Goal: Book appointment/travel/reservation

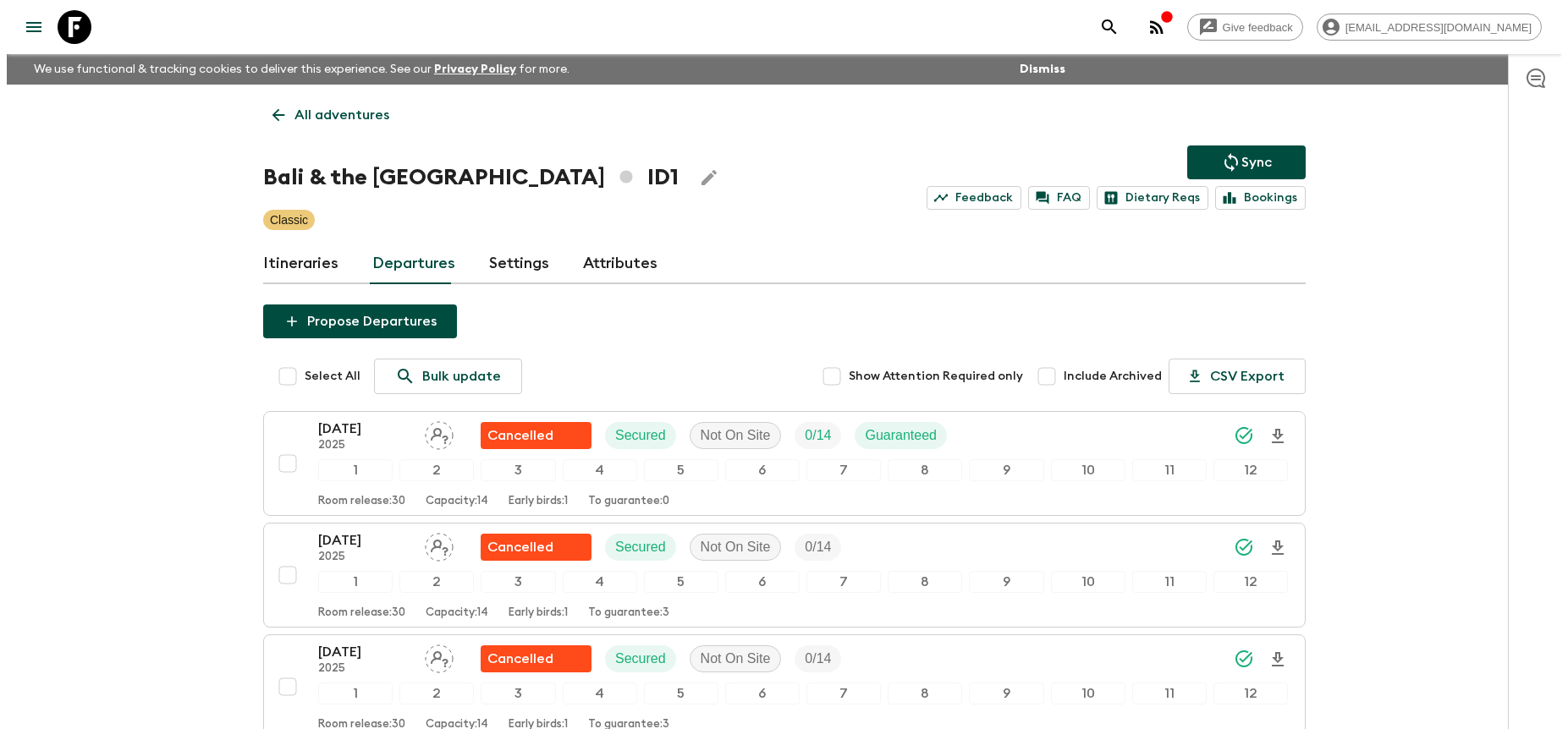
scroll to position [494, 0]
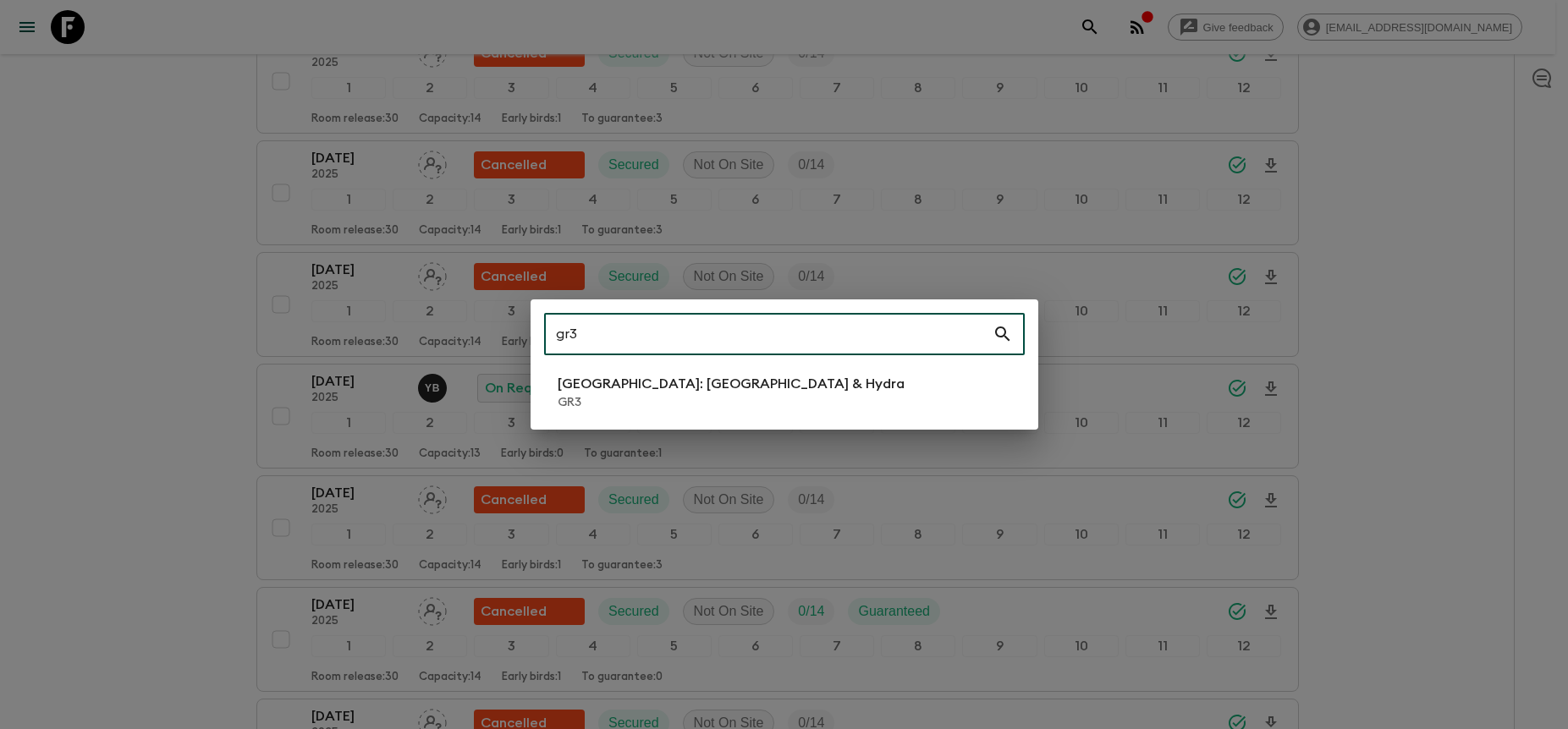
type input "gr3"
click at [842, 383] on li "[GEOGRAPHIC_DATA]: [GEOGRAPHIC_DATA] & Hydra GR3" at bounding box center [784, 393] width 481 height 48
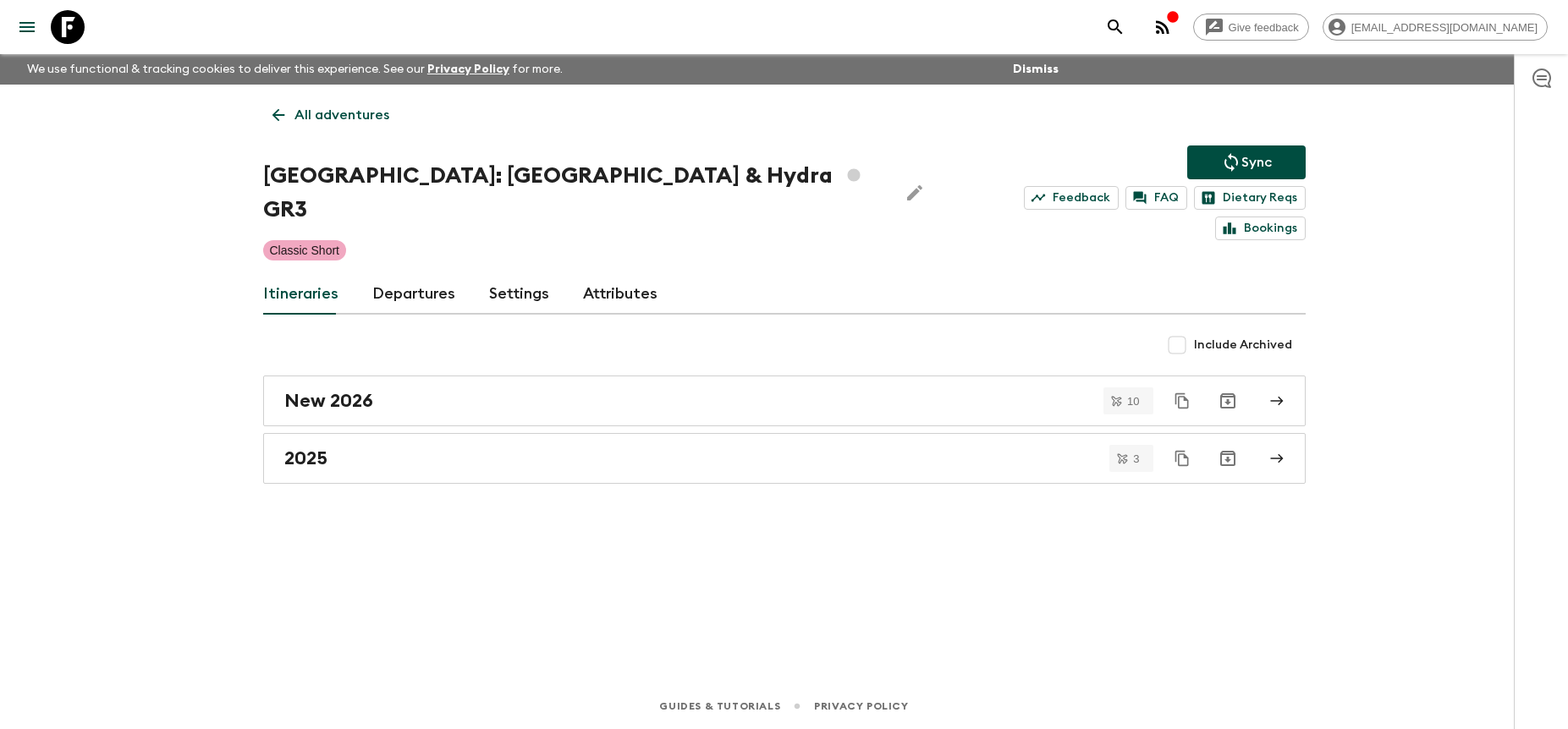
click at [441, 274] on link "Departures" at bounding box center [413, 293] width 83 height 40
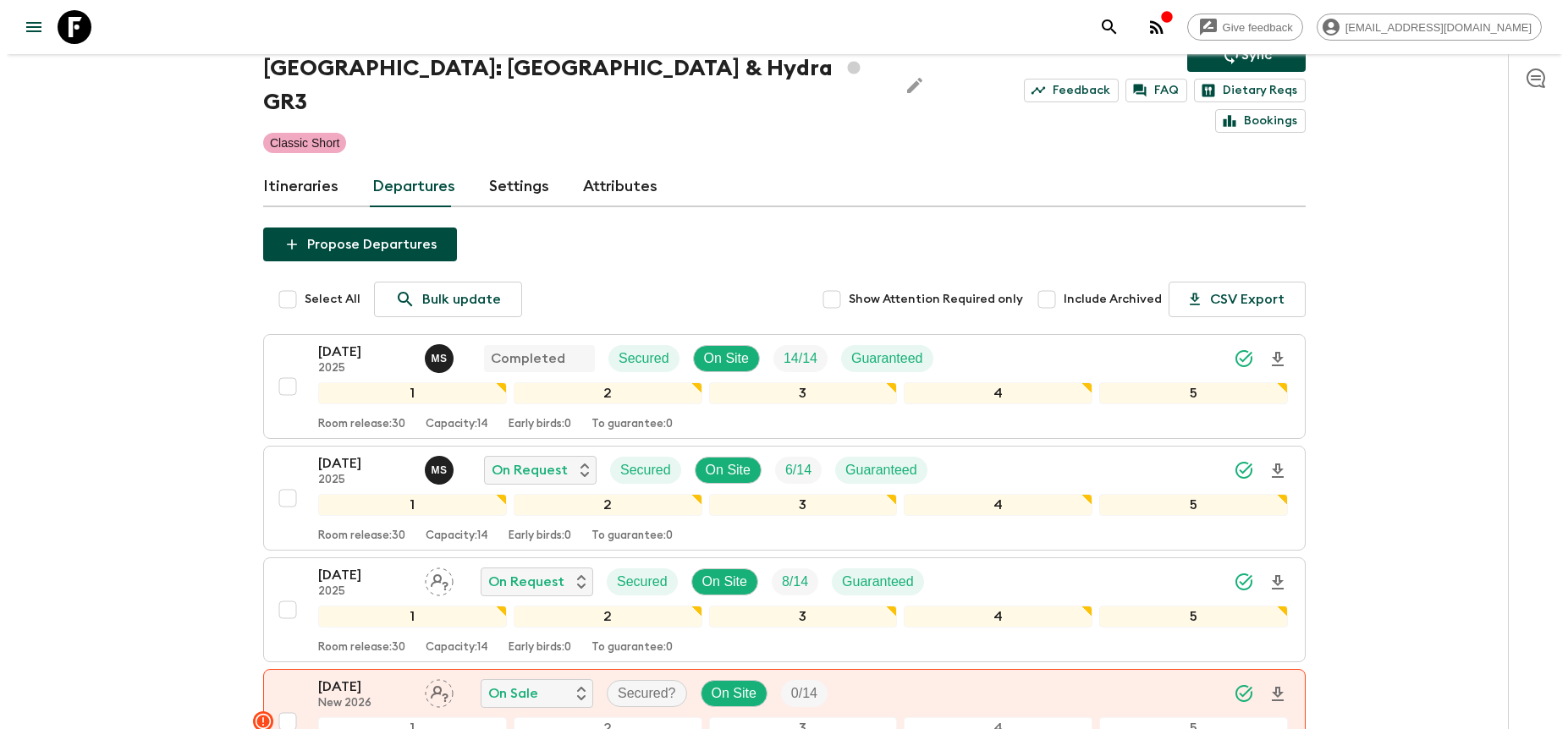
scroll to position [113, 0]
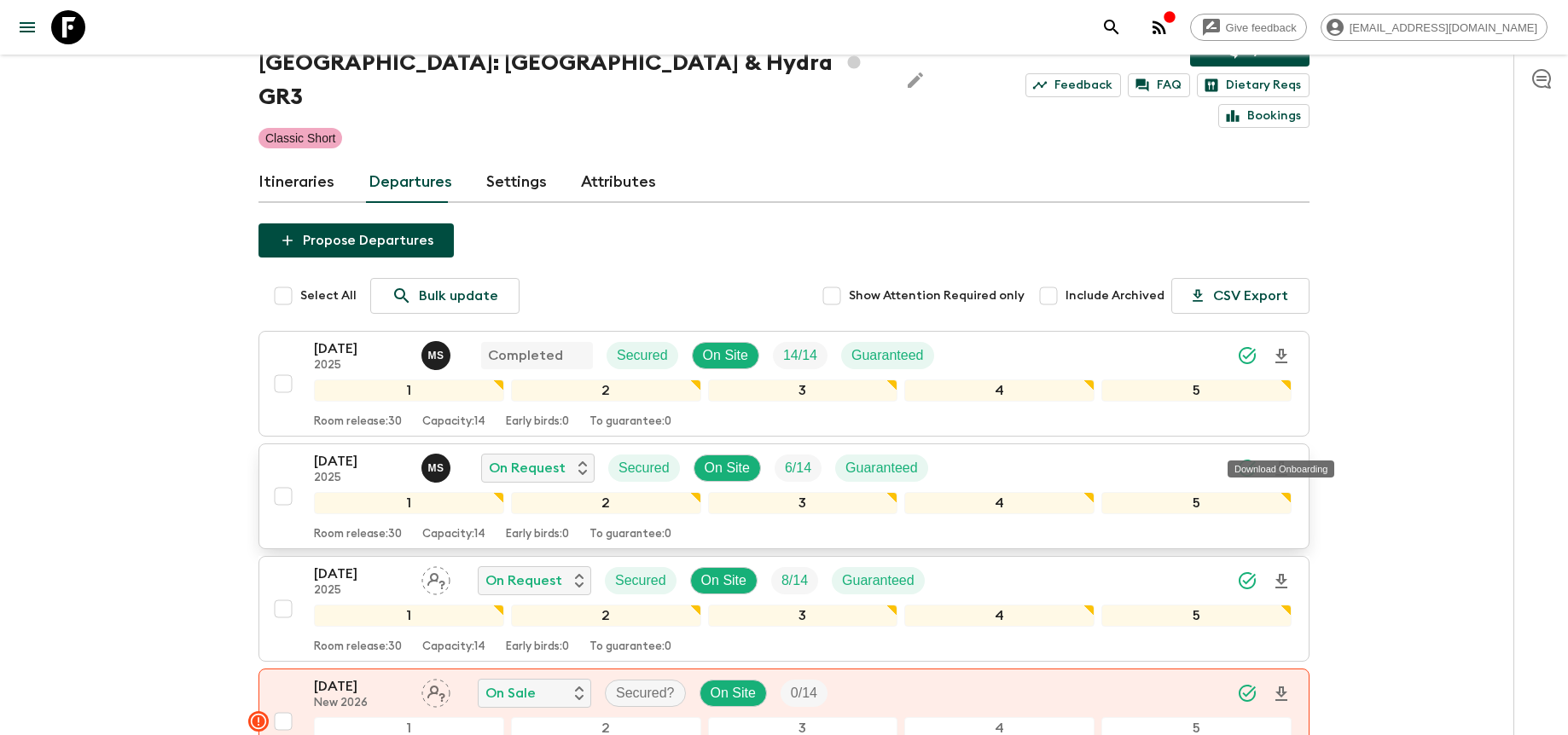
click at [1282, 459] on icon "Download Onboarding" at bounding box center [1282, 469] width 21 height 21
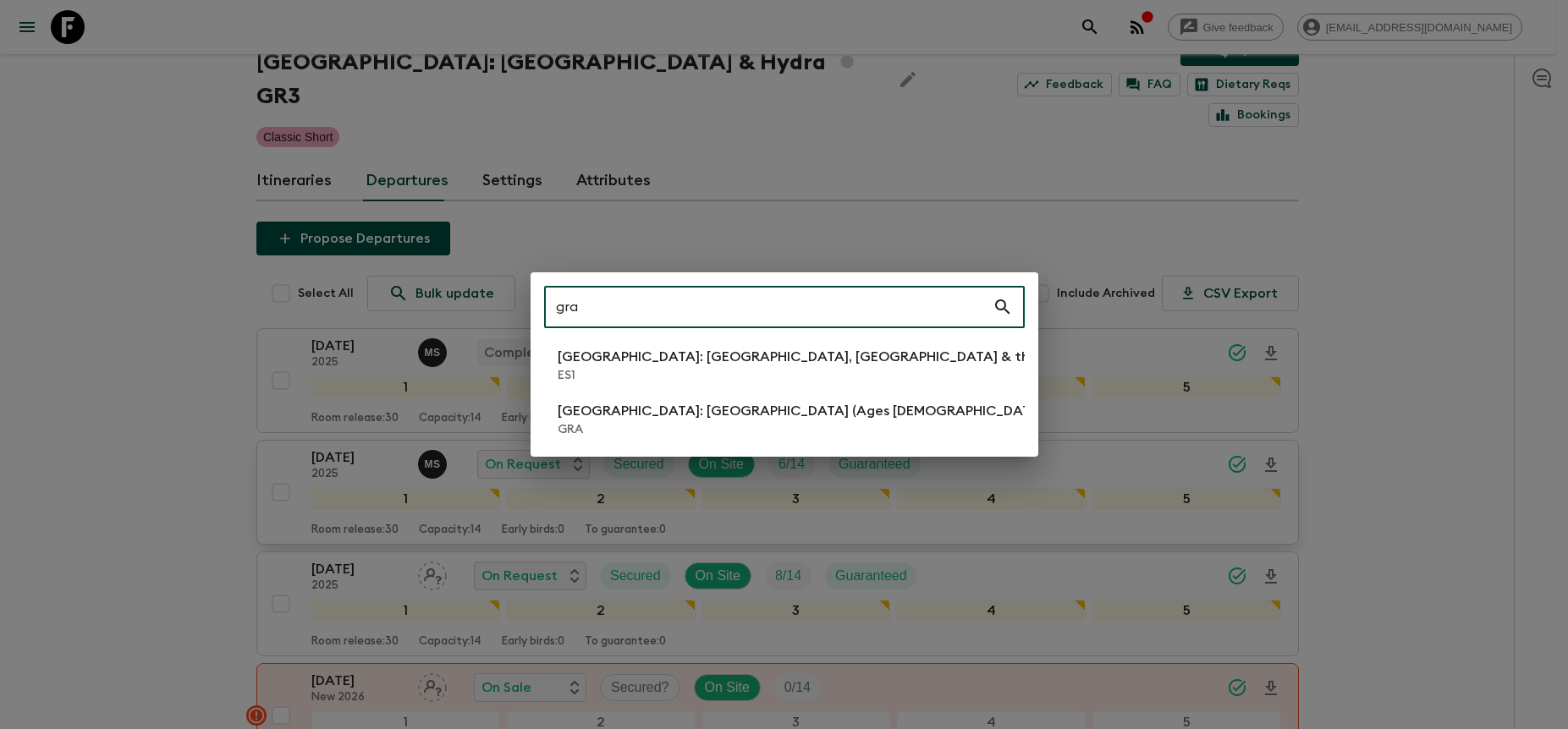
type input "gra"
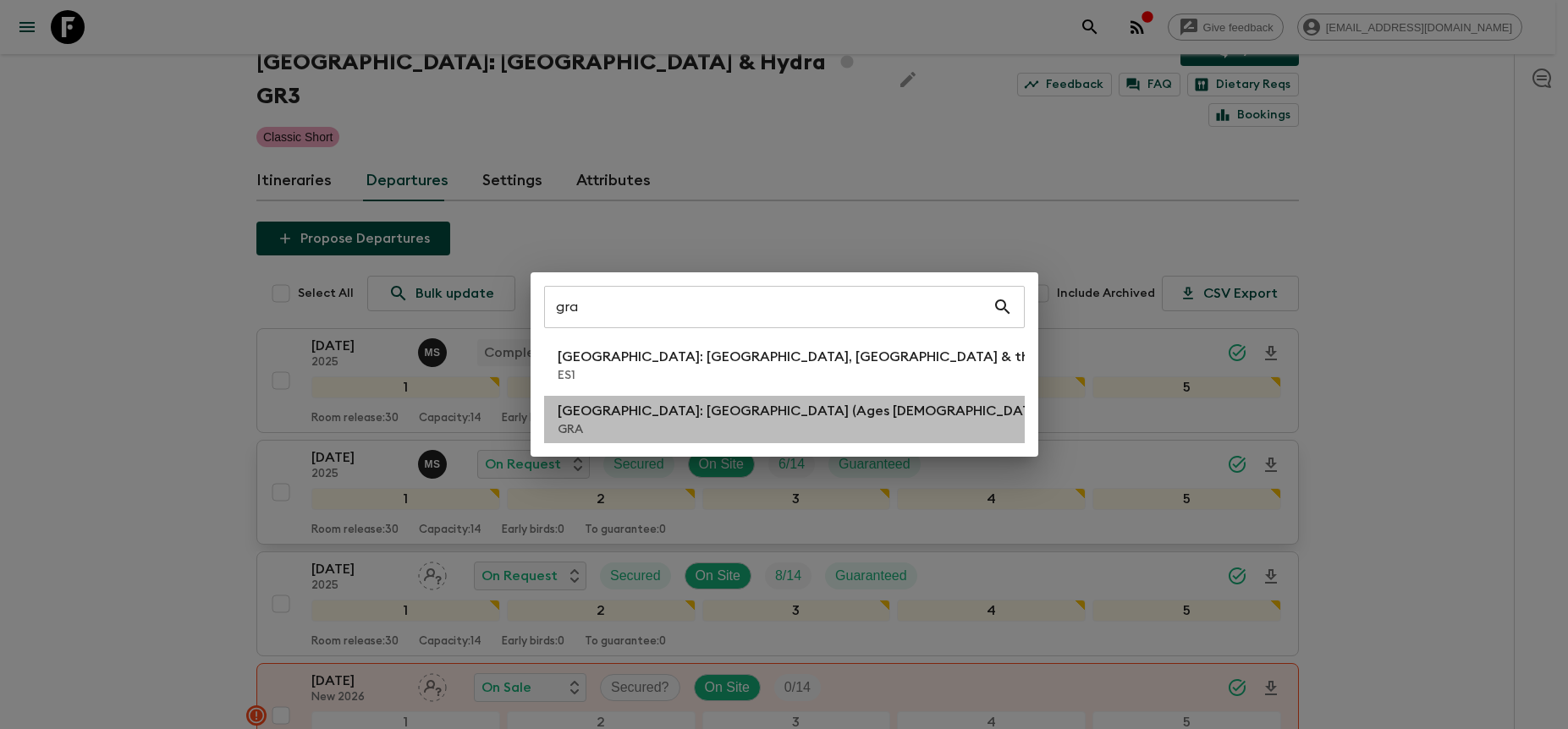
click at [666, 417] on p "[GEOGRAPHIC_DATA]: [GEOGRAPHIC_DATA] (Ages [DEMOGRAPHIC_DATA])" at bounding box center [803, 411] width 490 height 21
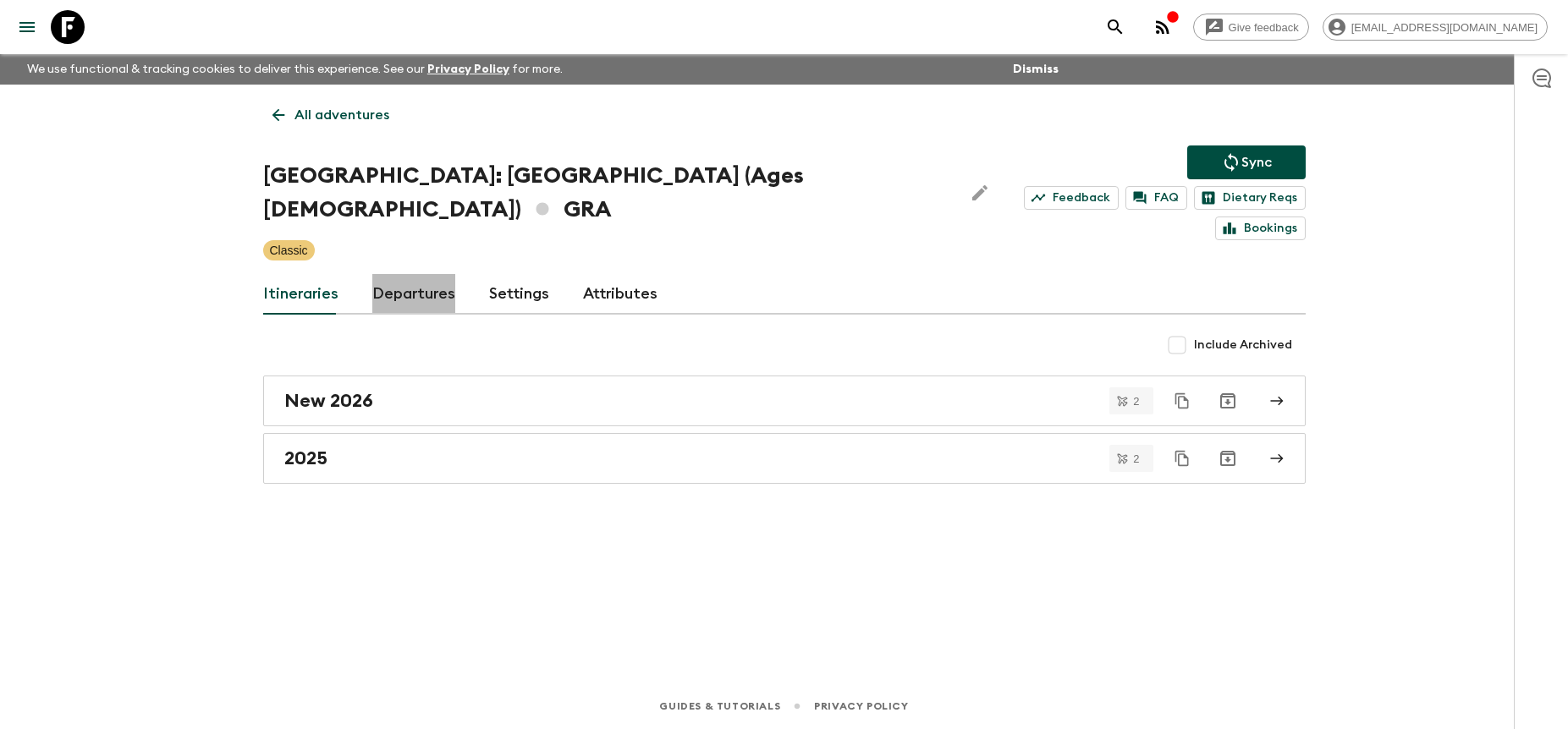
click at [434, 274] on link "Departures" at bounding box center [413, 293] width 83 height 40
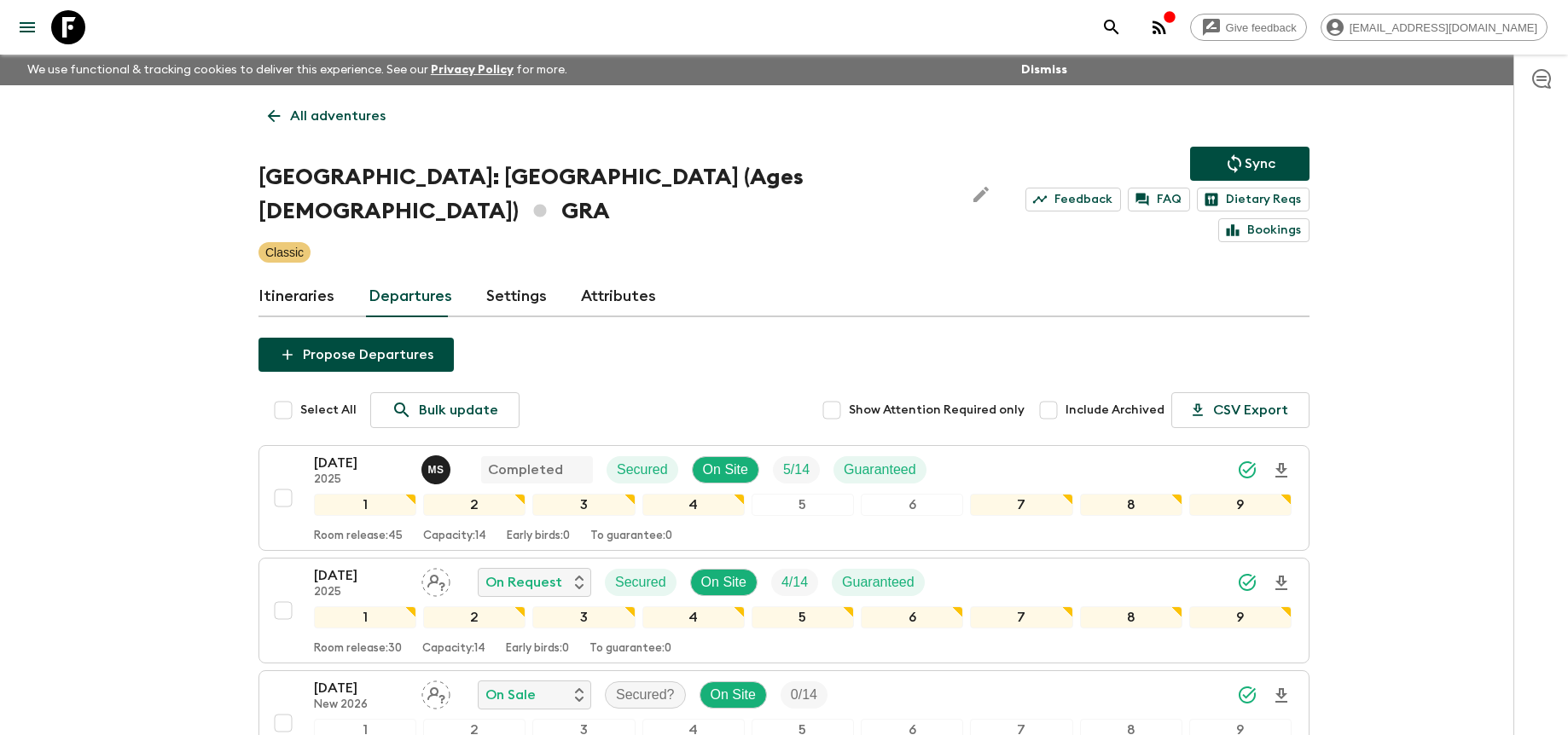
click at [1367, 405] on div "Give feedback [PERSON_NAME][EMAIL_ADDRESS][DOMAIN_NAME] We use functional & tra…" at bounding box center [784, 522] width 1568 height 1044
click at [1277, 573] on icon "Download Onboarding" at bounding box center [1282, 583] width 21 height 21
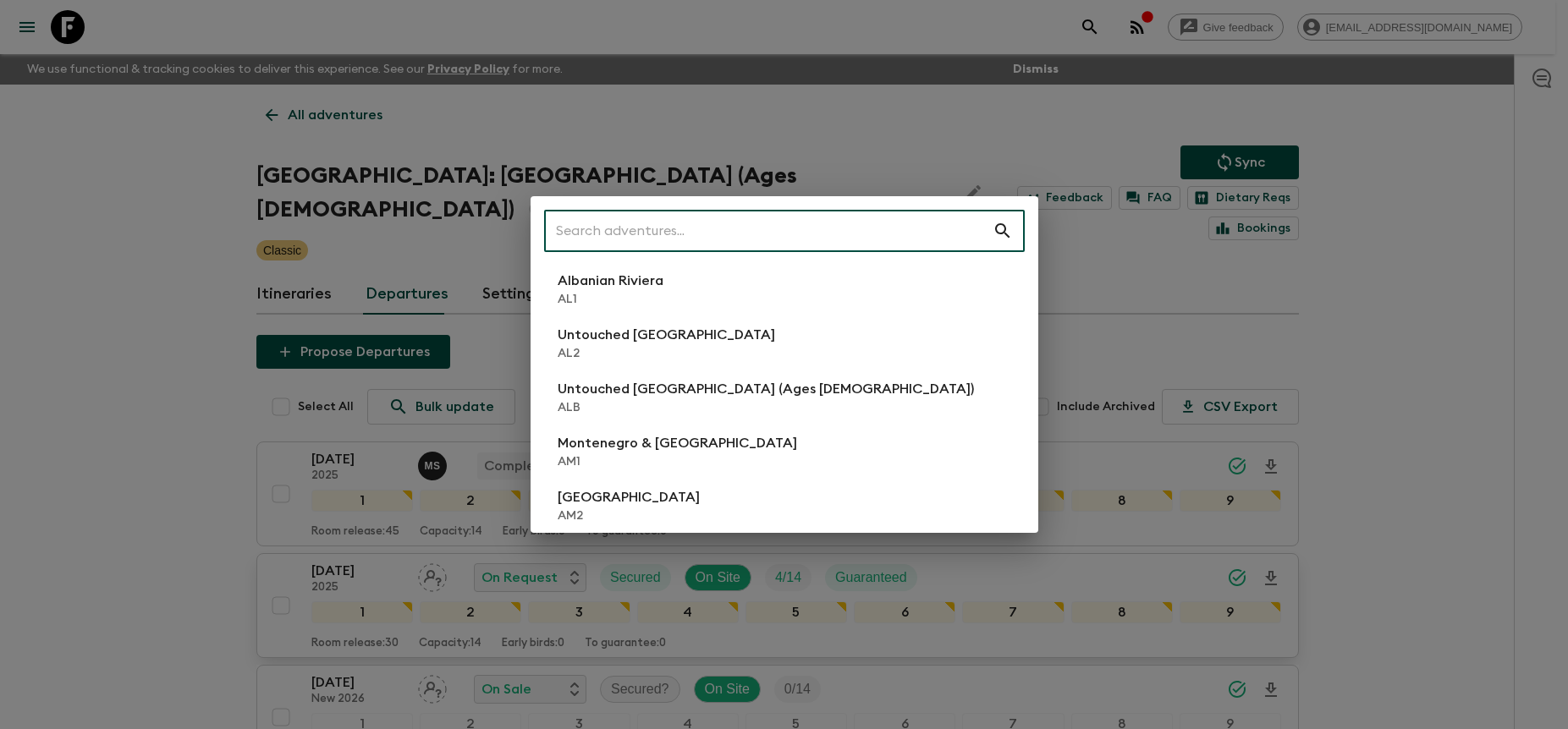
click at [919, 230] on input "text" at bounding box center [769, 231] width 449 height 48
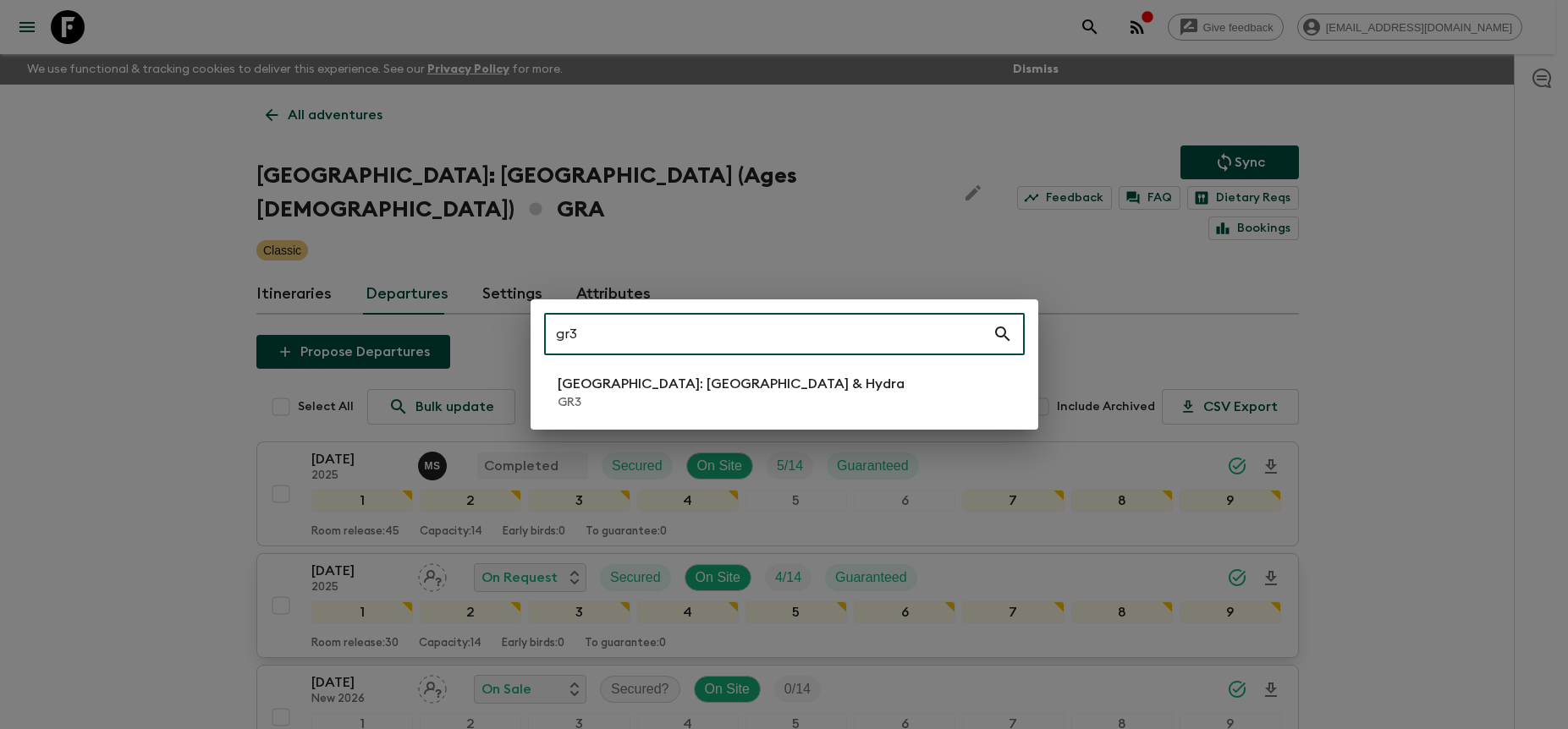
type input "gr3"
click at [849, 371] on li "[GEOGRAPHIC_DATA]: [GEOGRAPHIC_DATA] & Hydra GR3" at bounding box center [784, 393] width 481 height 48
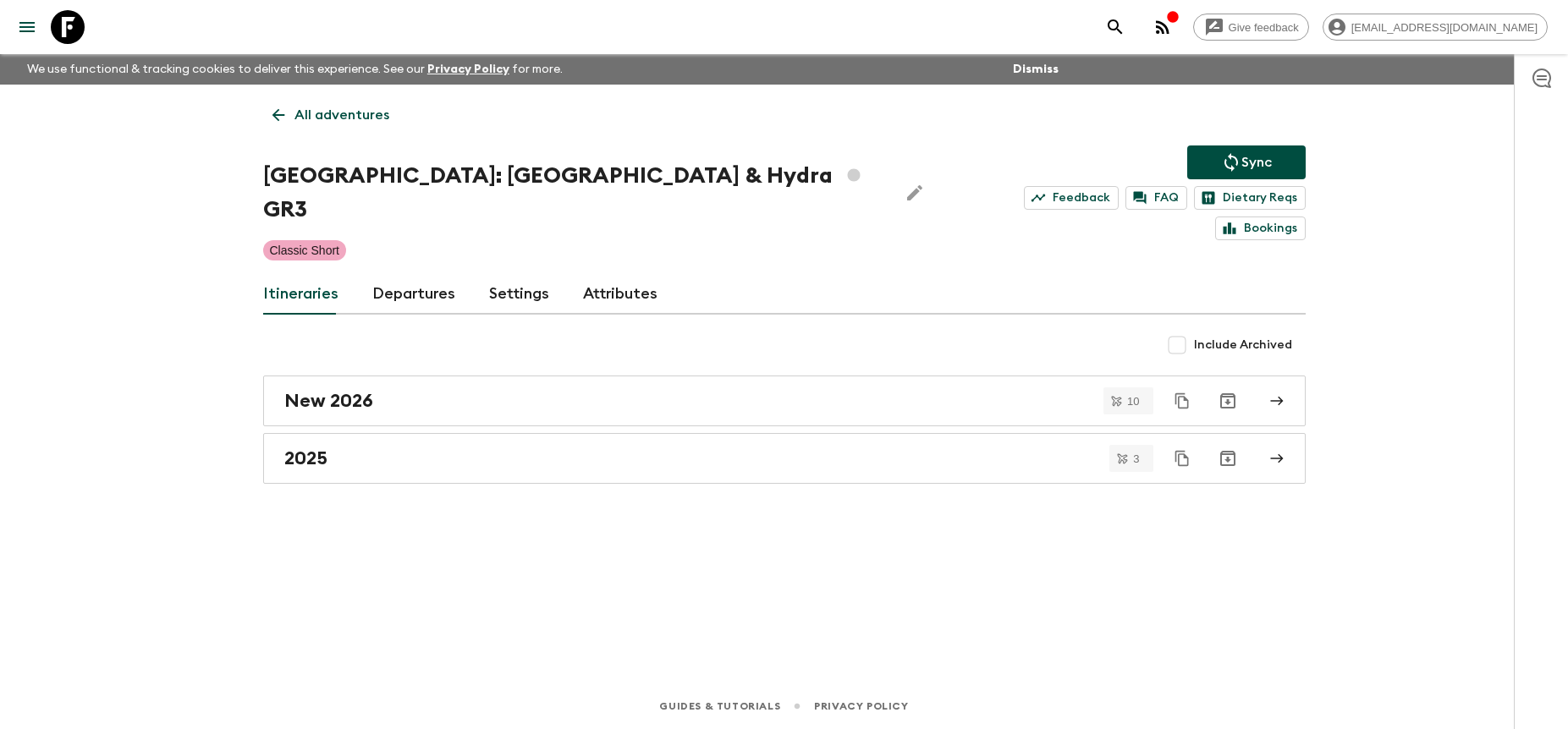
click at [444, 274] on link "Departures" at bounding box center [413, 293] width 83 height 40
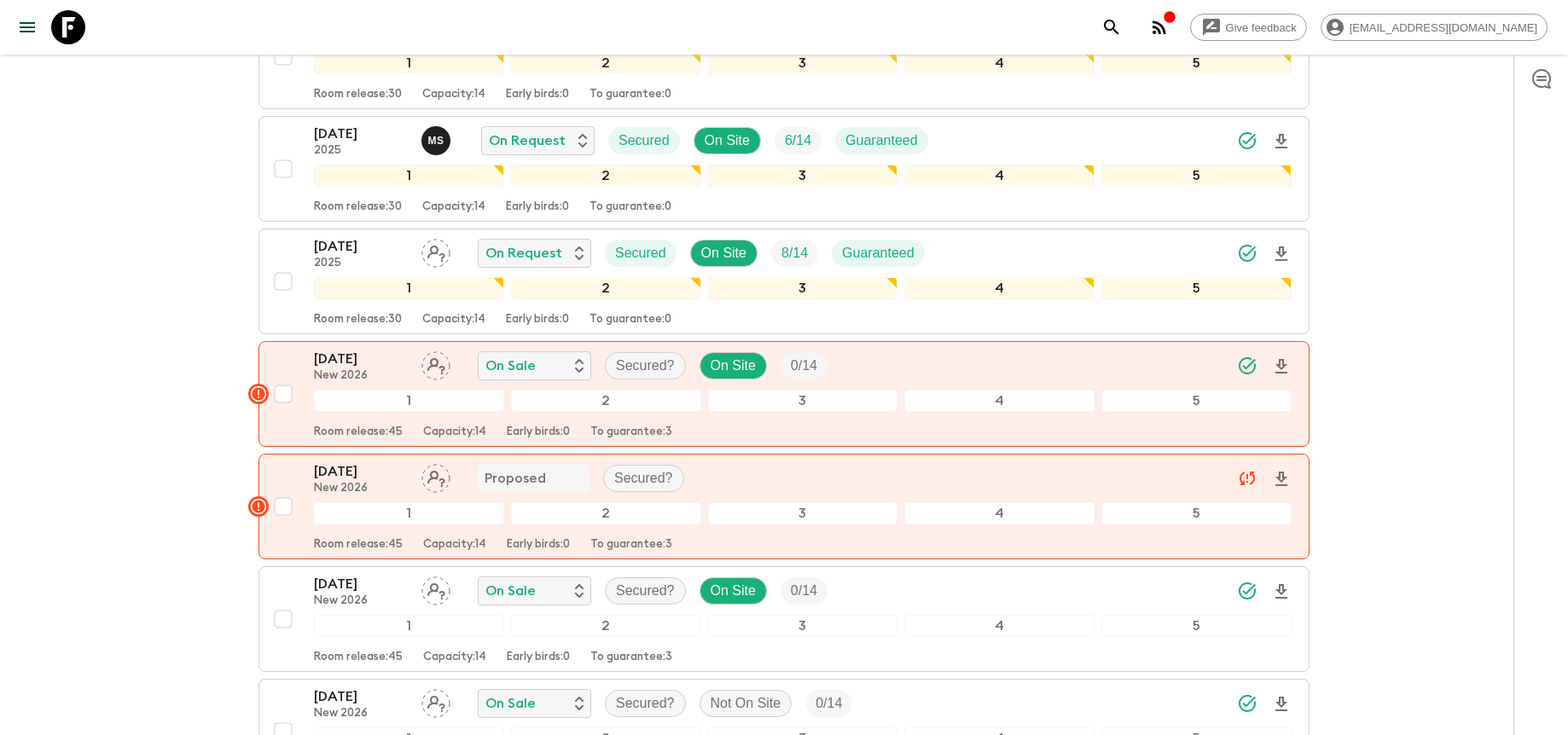
scroll to position [452, 0]
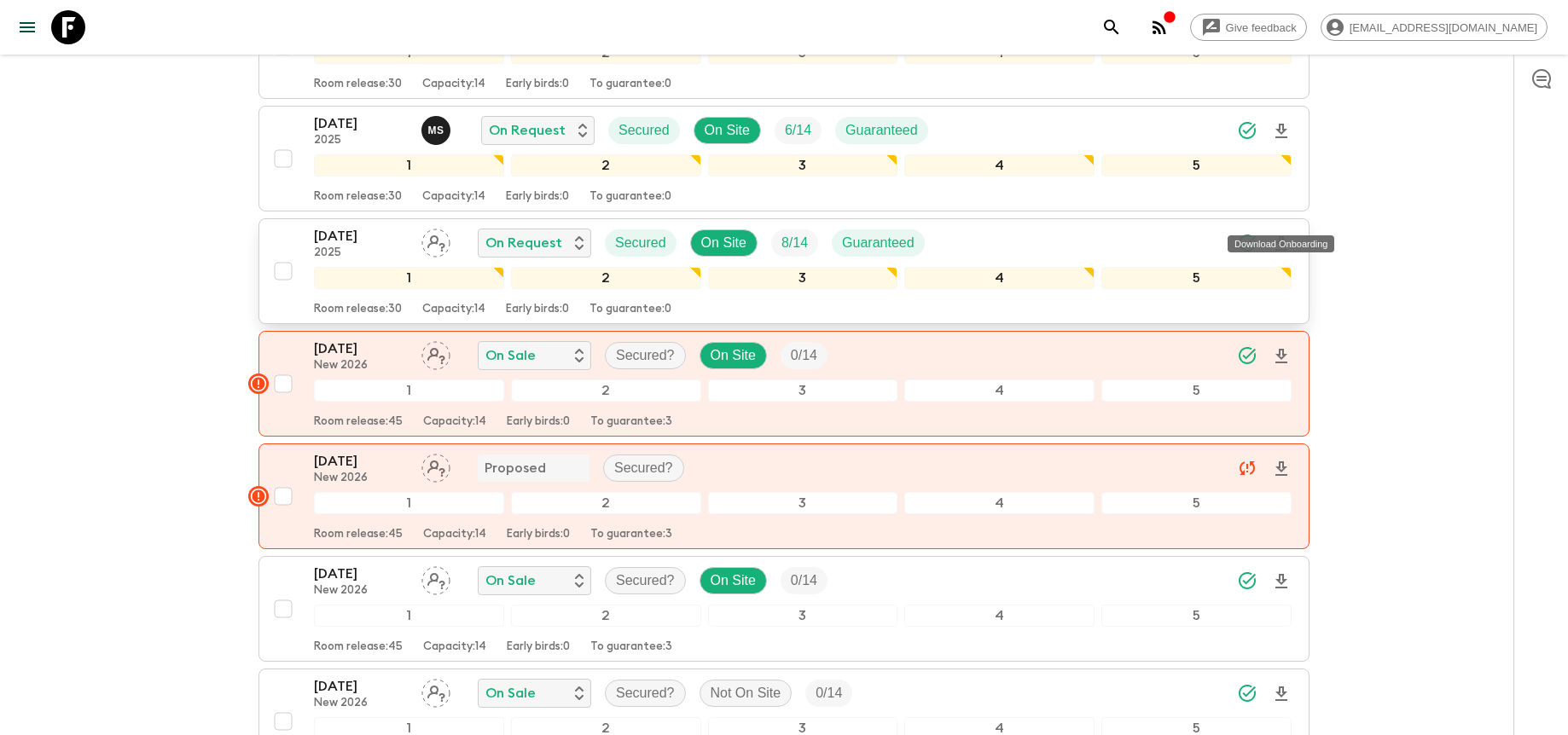
click at [1278, 234] on icon "Download Onboarding" at bounding box center [1282, 244] width 21 height 21
